Goal: Task Accomplishment & Management: Use online tool/utility

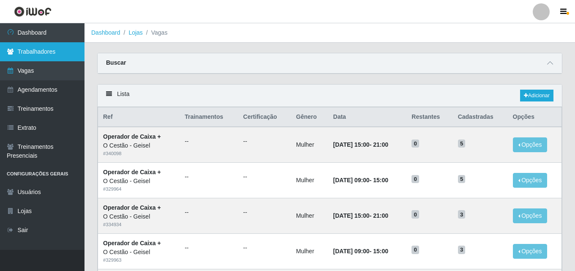
click at [51, 56] on link "Trabalhadores" at bounding box center [42, 51] width 84 height 19
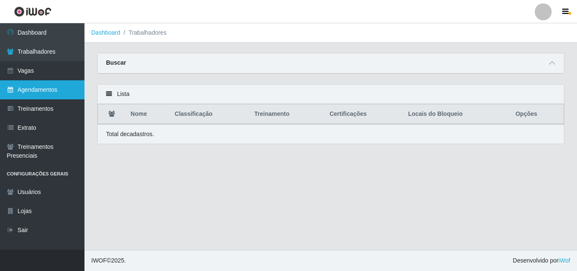
click at [52, 85] on link "Agendamentos" at bounding box center [42, 89] width 84 height 19
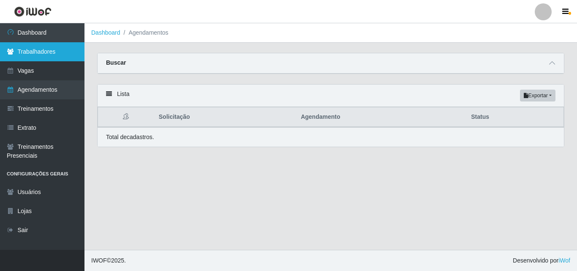
click at [62, 50] on link "Trabalhadores" at bounding box center [42, 51] width 84 height 19
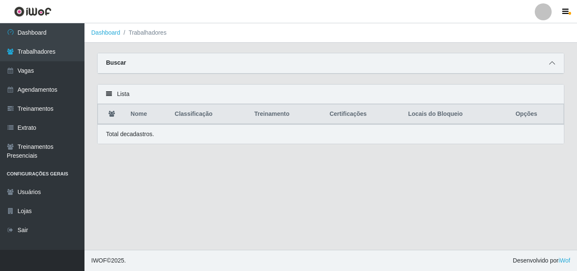
click at [556, 62] on span at bounding box center [552, 63] width 10 height 10
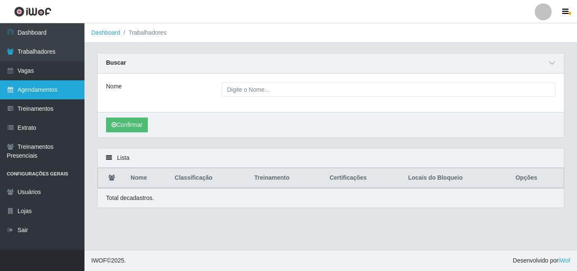
click at [29, 85] on link "Agendamentos" at bounding box center [42, 89] width 84 height 19
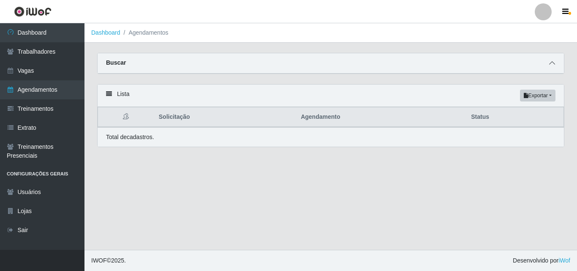
click at [552, 65] on icon at bounding box center [552, 63] width 6 height 6
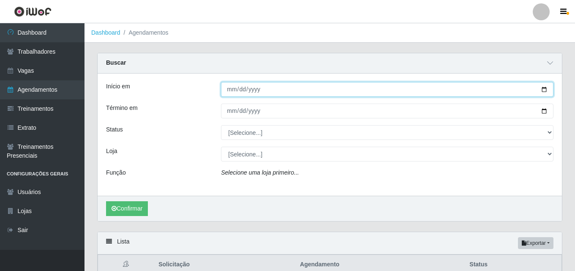
click at [233, 87] on input "Início em" at bounding box center [387, 89] width 332 height 15
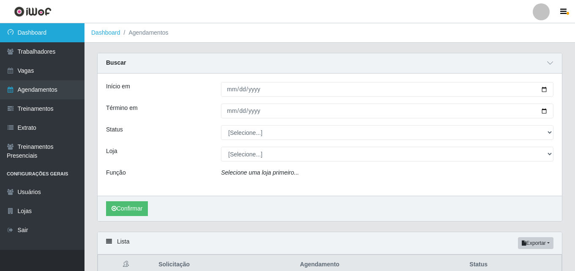
click at [28, 33] on link "Dashboard" at bounding box center [42, 32] width 84 height 19
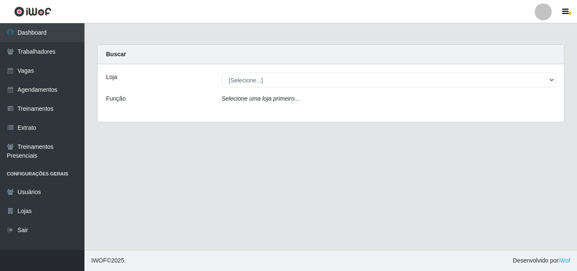
click at [281, 68] on div "Loja [Selecione...] O Cestão - Geisel Função Selecione uma loja primeiro..." at bounding box center [331, 92] width 466 height 57
click at [282, 70] on div "Loja [Selecione...] O Cestão - Geisel Função Selecione uma loja primeiro..." at bounding box center [331, 92] width 466 height 57
click at [288, 90] on div "Loja [Selecione...] O Cestão - Geisel Função Selecione uma loja primeiro..." at bounding box center [331, 92] width 466 height 57
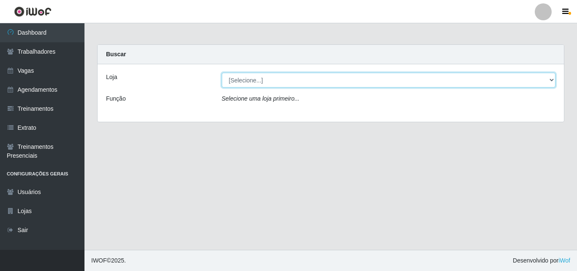
click at [295, 75] on select "[Selecione...] O Cestão - [PERSON_NAME]" at bounding box center [389, 80] width 334 height 15
select select "224"
click at [222, 73] on select "[Selecione...] O Cestão - [PERSON_NAME]" at bounding box center [389, 80] width 334 height 15
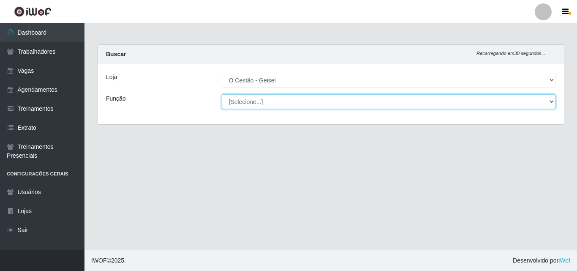
click at [275, 100] on select "[Selecione...] ASG ASG + ASG ++ Auxiliar de Estoque Auxiliar de Estoque + Auxil…" at bounding box center [389, 101] width 334 height 15
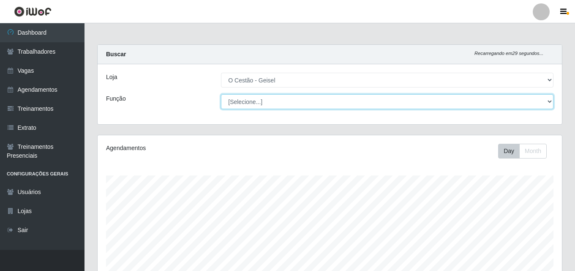
scroll to position [175, 464]
select select "72"
click at [221, 94] on select "[Selecione...] ASG ASG + ASG ++ Auxiliar de Estoque Auxiliar de Estoque + Auxil…" at bounding box center [387, 101] width 332 height 15
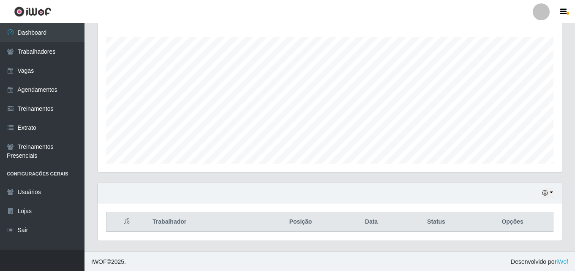
scroll to position [140, 0]
click at [552, 191] on button "button" at bounding box center [547, 192] width 12 height 10
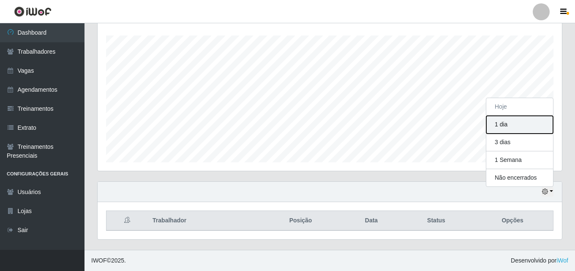
click at [503, 128] on button "1 dia" at bounding box center [519, 125] width 67 height 18
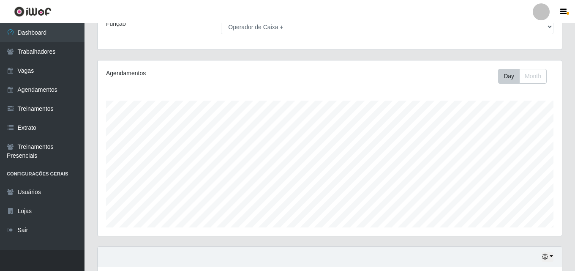
scroll to position [0, 0]
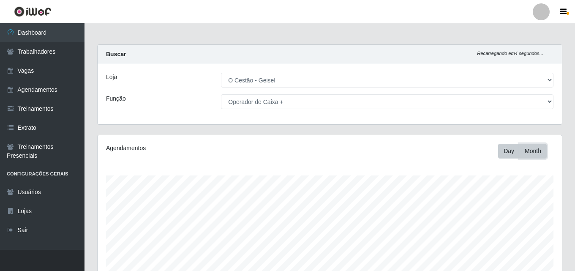
click at [527, 146] on button "Month" at bounding box center [532, 151] width 27 height 15
click at [506, 151] on button "Day" at bounding box center [509, 151] width 22 height 15
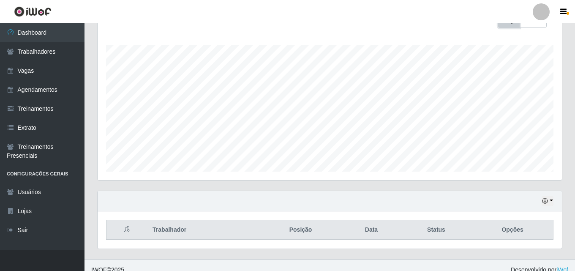
scroll to position [140, 0]
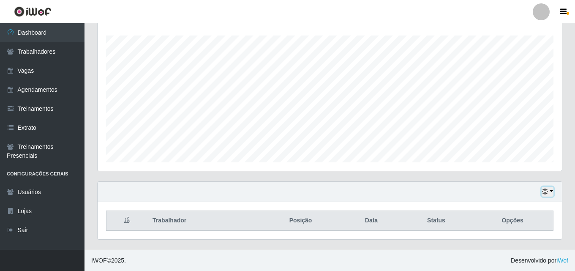
click at [546, 192] on icon "button" at bounding box center [545, 191] width 6 height 6
click at [552, 192] on button "button" at bounding box center [547, 192] width 12 height 10
click at [452, 171] on div "Agendamentos Day Month" at bounding box center [330, 88] width 478 height 186
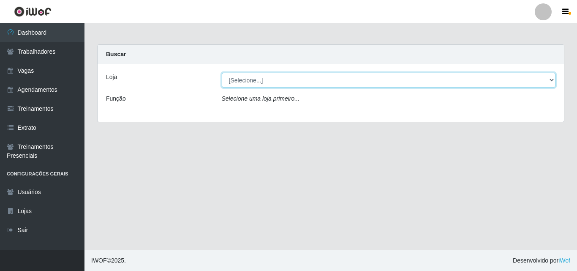
click at [232, 83] on select "[Selecione...] O Cestão - Geisel" at bounding box center [389, 80] width 334 height 15
select select "224"
click at [222, 73] on select "[Selecione...] O Cestão - Geisel" at bounding box center [389, 80] width 334 height 15
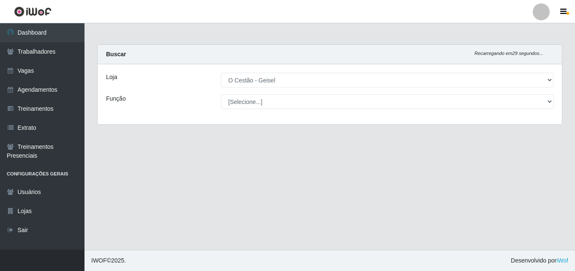
click at [247, 97] on select "[Selecione...] ASG ASG + ASG ++ Auxiliar de Estoque Auxiliar de Estoque + Auxil…" at bounding box center [387, 101] width 332 height 15
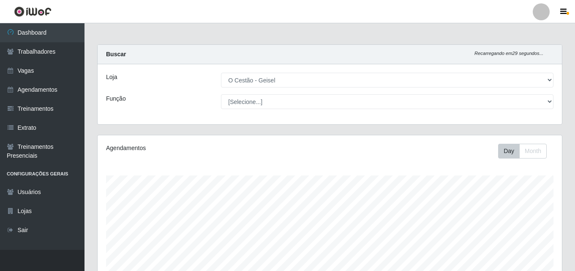
scroll to position [175, 464]
select select "72"
click at [221, 94] on select "[Selecione...] ASG ASG + ASG ++ Auxiliar de Estoque Auxiliar de Estoque + Auxil…" at bounding box center [387, 101] width 332 height 15
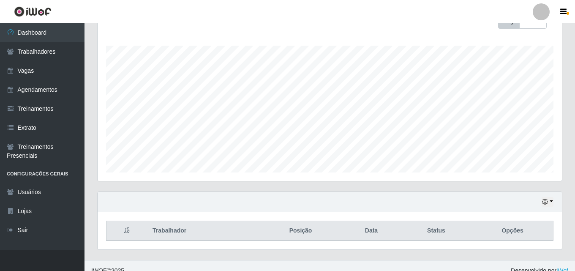
scroll to position [140, 0]
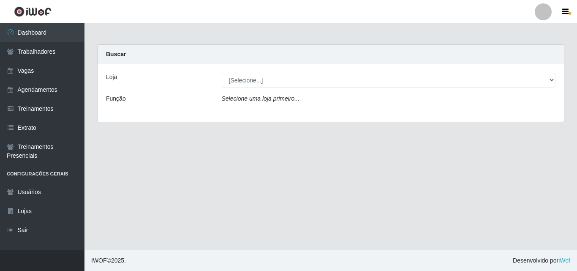
click at [251, 89] on div "Loja [Selecione...] O Cestão - Geisel Função Selecione uma loja primeiro..." at bounding box center [331, 92] width 466 height 57
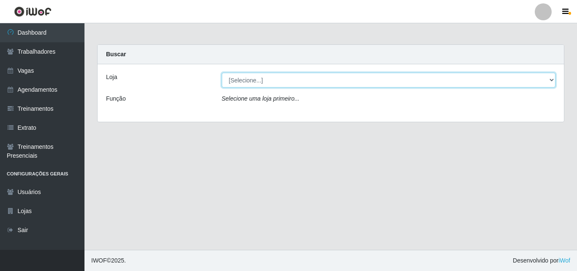
click at [256, 82] on select "[Selecione...] O Cestão - Geisel" at bounding box center [389, 80] width 334 height 15
select select "224"
click at [222, 73] on select "[Selecione...] O Cestão - Geisel" at bounding box center [389, 80] width 334 height 15
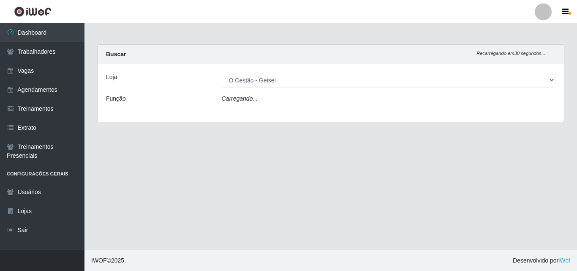
click at [253, 100] on icon "Carregando..." at bounding box center [240, 98] width 36 height 7
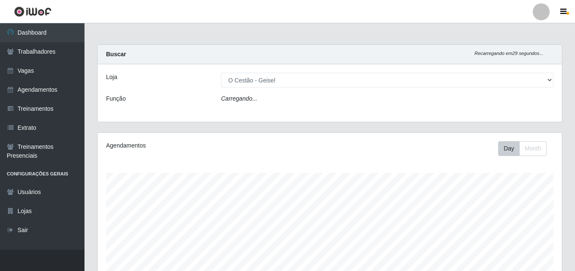
scroll to position [175, 464]
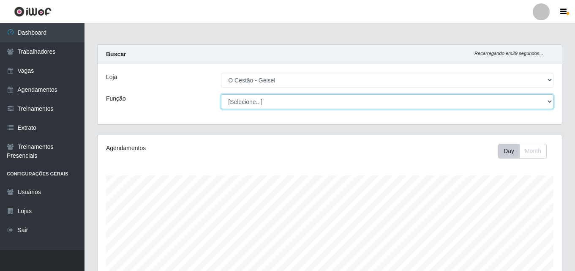
click at [253, 100] on select "[Selecione...] ASG ASG + ASG ++ Auxiliar de Estoque Auxiliar de Estoque + Auxil…" at bounding box center [387, 101] width 332 height 15
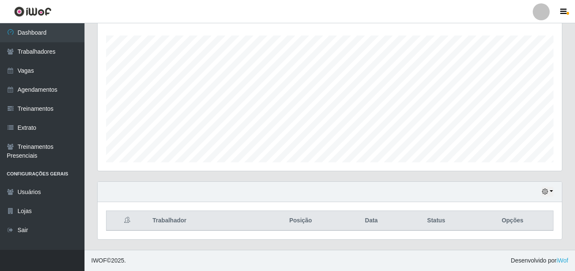
scroll to position [0, 0]
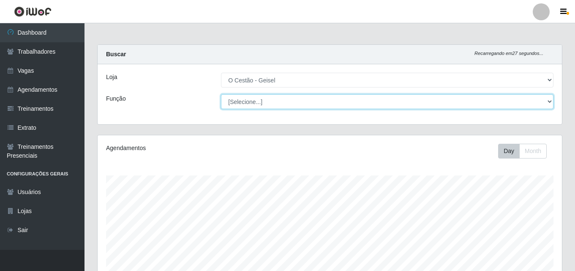
click at [280, 105] on select "[Selecione...] ASG ASG + ASG ++ Auxiliar de Estoque Auxiliar de Estoque + Auxil…" at bounding box center [387, 101] width 332 height 15
select select "72"
click at [221, 94] on select "[Selecione...] ASG ASG + ASG ++ Auxiliar de Estoque Auxiliar de Estoque + Auxil…" at bounding box center [387, 101] width 332 height 15
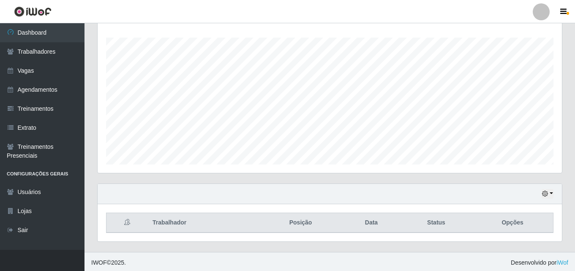
scroll to position [140, 0]
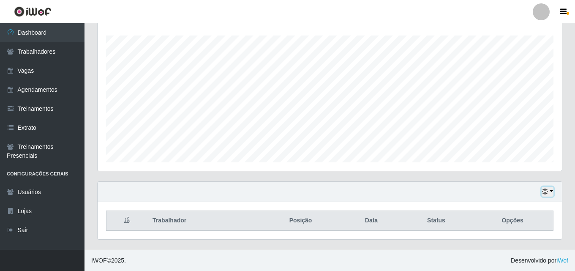
click at [552, 194] on button "button" at bounding box center [547, 192] width 12 height 10
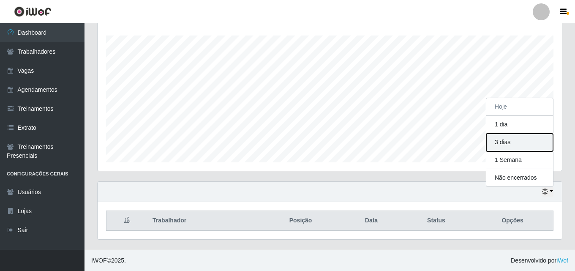
click at [535, 139] on button "3 dias" at bounding box center [519, 142] width 67 height 18
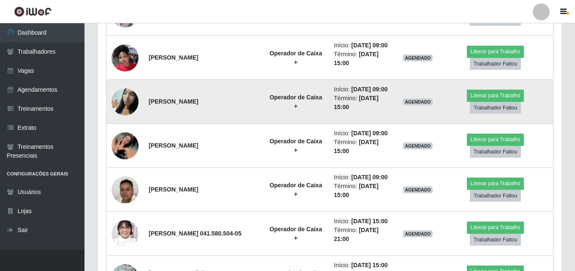
scroll to position [393, 0]
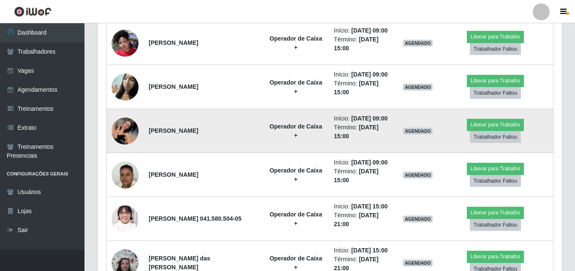
click at [118, 132] on img at bounding box center [125, 130] width 27 height 27
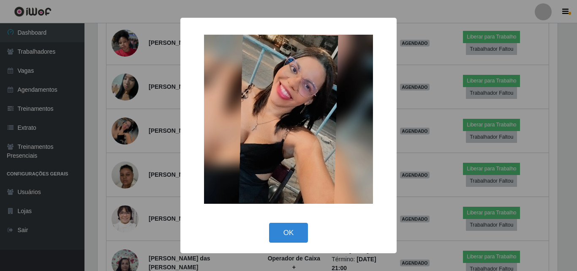
click at [145, 132] on div "× OK Cancel" at bounding box center [288, 135] width 577 height 271
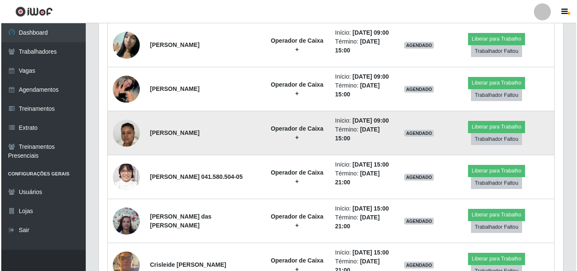
scroll to position [435, 0]
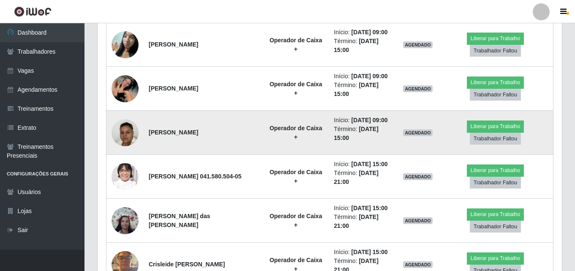
click at [128, 132] on img at bounding box center [125, 133] width 27 height 48
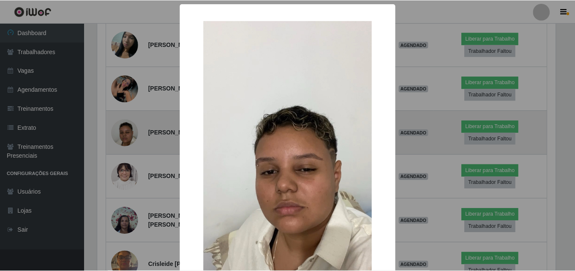
scroll to position [175, 460]
click at [128, 132] on div "× OK Cancel" at bounding box center [288, 135] width 577 height 271
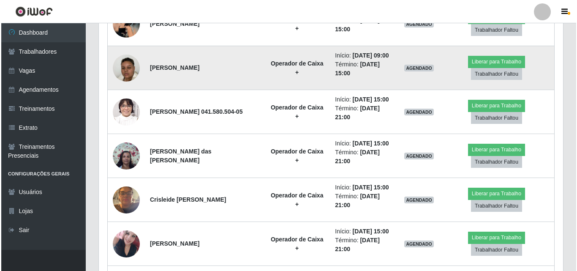
scroll to position [520, 0]
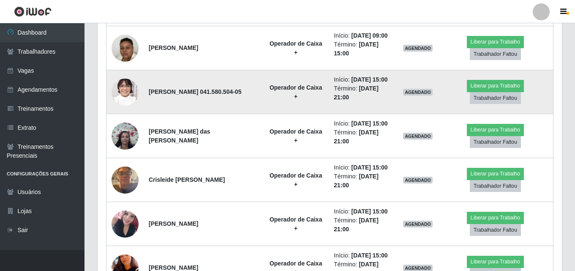
click at [127, 86] on img at bounding box center [125, 92] width 27 height 34
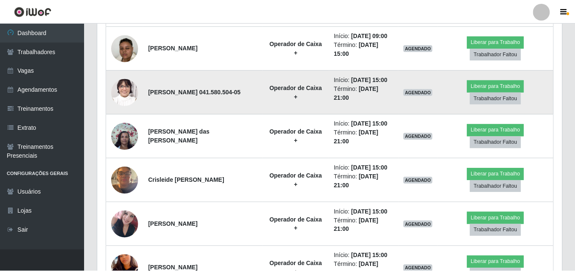
scroll to position [175, 460]
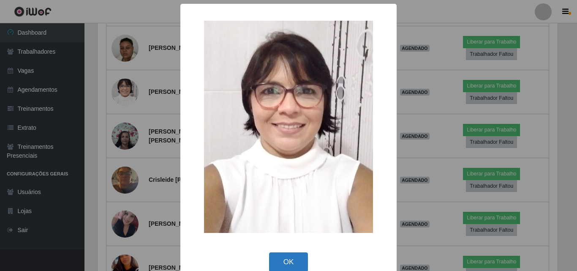
click at [289, 261] on button "OK" at bounding box center [288, 262] width 39 height 20
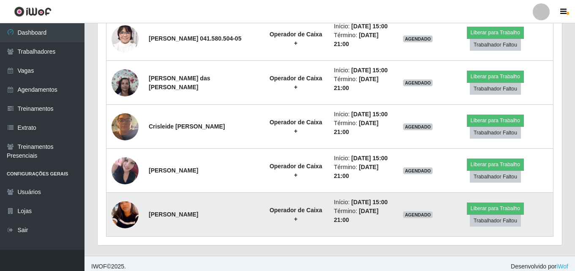
scroll to position [579, 0]
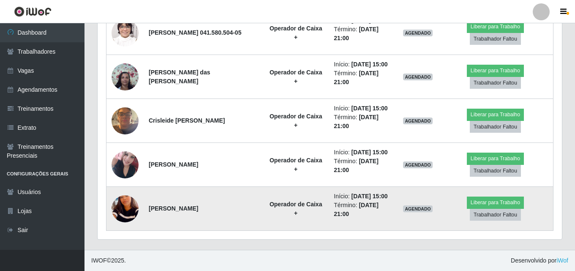
click at [120, 201] on img at bounding box center [125, 208] width 27 height 36
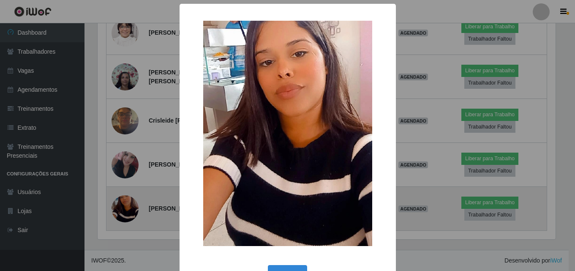
scroll to position [175, 460]
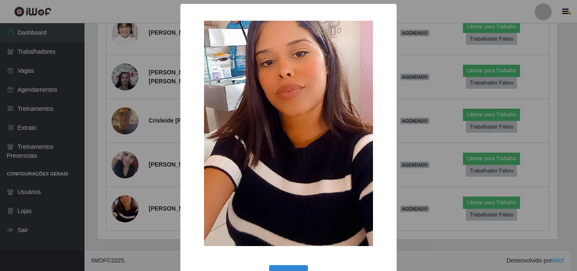
click at [126, 198] on div "× OK Cancel" at bounding box center [288, 135] width 577 height 271
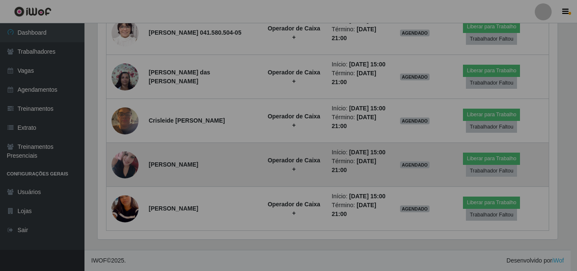
scroll to position [175, 464]
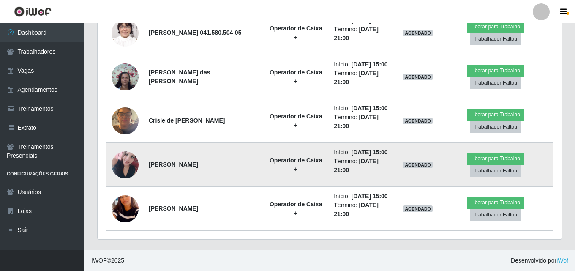
click at [134, 165] on img at bounding box center [125, 164] width 27 height 60
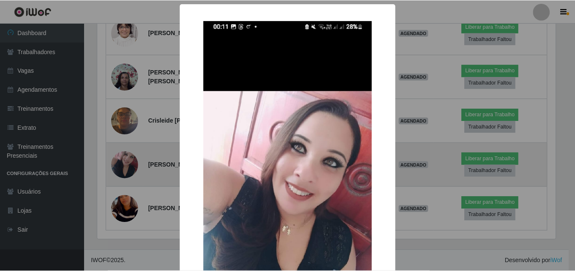
scroll to position [175, 460]
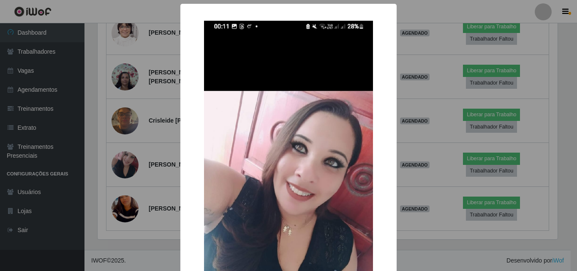
click at [149, 152] on div "× OK Cancel" at bounding box center [288, 135] width 577 height 271
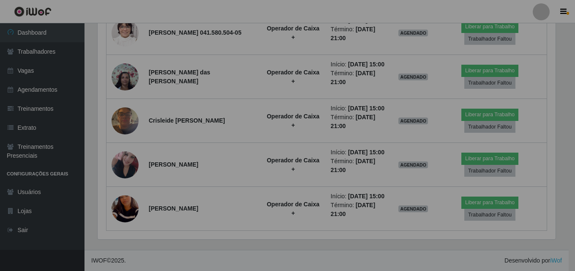
scroll to position [175, 464]
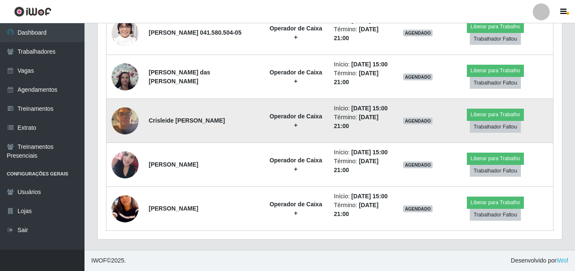
click at [133, 118] on img at bounding box center [125, 121] width 27 height 36
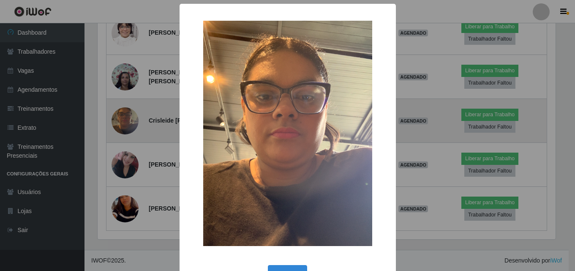
scroll to position [175, 460]
click at [133, 118] on div "× OK Cancel" at bounding box center [288, 135] width 577 height 271
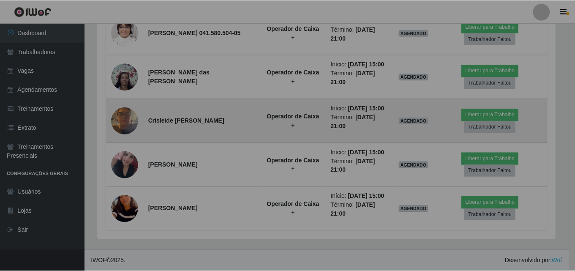
scroll to position [175, 464]
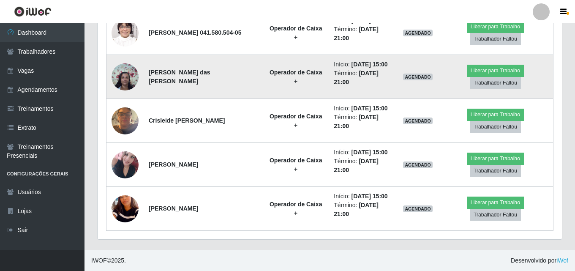
click at [125, 73] on img at bounding box center [125, 77] width 27 height 36
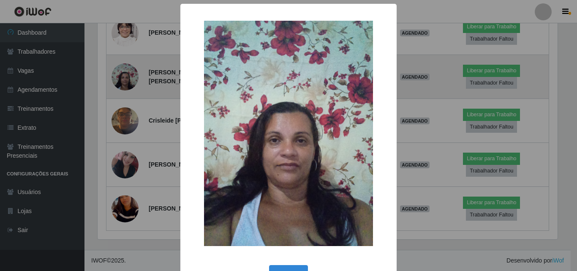
click at [125, 73] on div "× OK Cancel" at bounding box center [288, 135] width 577 height 271
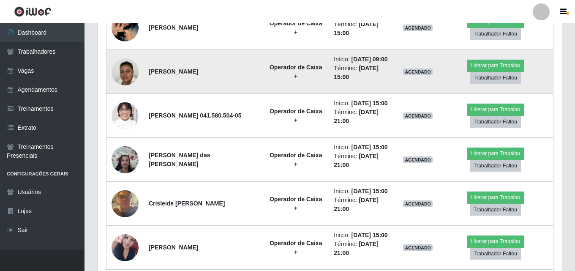
scroll to position [495, 0]
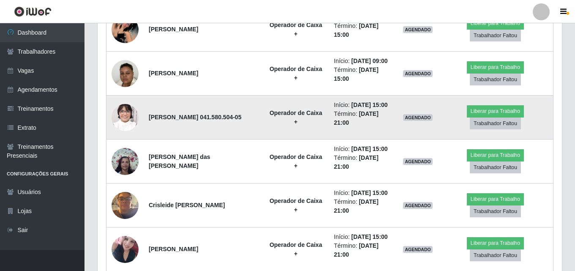
drag, startPoint x: 148, startPoint y: 122, endPoint x: 194, endPoint y: 125, distance: 46.1
click at [194, 125] on td "Vanessa de Medeiros Costa 041.580.504-05" at bounding box center [203, 117] width 119 height 44
copy strong "041.580.504-05"
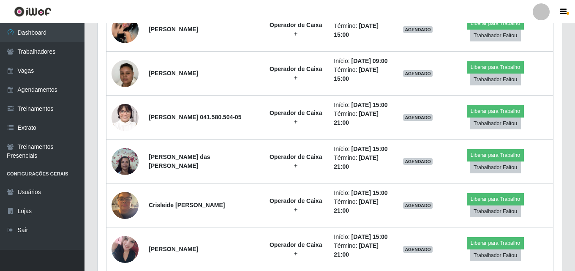
click at [98, 94] on div "Trabalhador Posição Data Status Opções Fernanda Silva de Oliveira 09817167410 O…" at bounding box center [330, 85] width 464 height 476
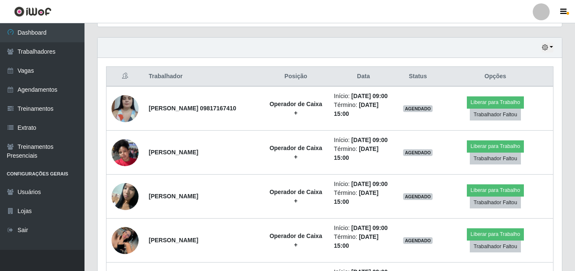
scroll to position [283, 0]
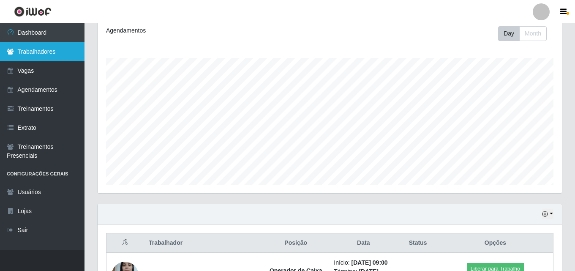
scroll to position [114, 0]
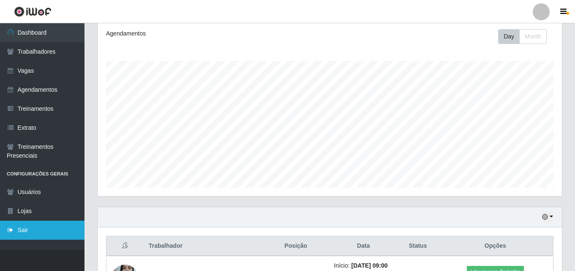
click at [49, 225] on link "Sair" at bounding box center [42, 229] width 84 height 19
